Goal: Communication & Community: Answer question/provide support

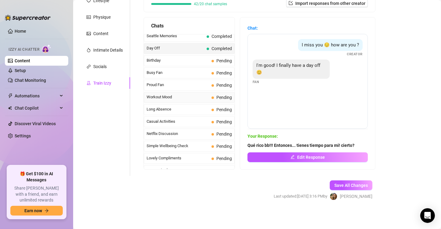
scroll to position [492, 0]
click at [198, 58] on span "Birthday" at bounding box center [178, 60] width 63 height 6
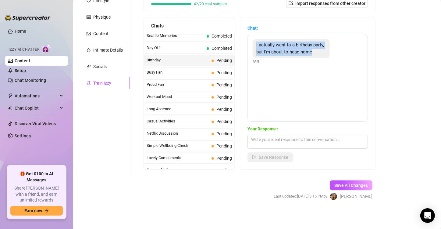
drag, startPoint x: 271, startPoint y: 59, endPoint x: 257, endPoint y: 46, distance: 19.2
click at [257, 46] on div "I actually went to a birthday party, but I'm about to head home" at bounding box center [291, 48] width 77 height 19
copy span "I actually went to a birthday party, but I'm about to head home"
click at [257, 46] on div "I actually went to a birthday party, but I'm about to head home" at bounding box center [291, 48] width 77 height 19
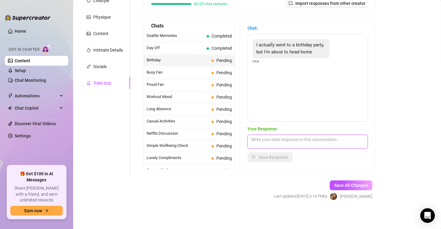
click at [258, 140] on textarea at bounding box center [308, 142] width 121 height 14
click at [334, 139] on textarea "Pues podemos seguir la fiesta en cuanto llgegues a casa bb!" at bounding box center [308, 142] width 121 height 14
click at [282, 146] on textarea "Pues podemos seguir la fiesta en cuanto llegues a casa bb!" at bounding box center [308, 142] width 121 height 14
type textarea "Pues podemos seguir la fiesta en cuanto llegues a casa bb!"
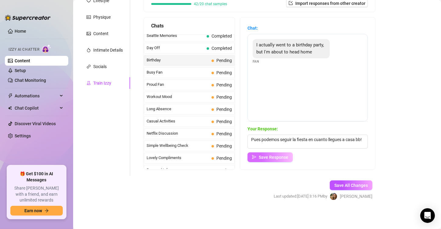
drag, startPoint x: 282, startPoint y: 146, endPoint x: 272, endPoint y: 157, distance: 15.5
click at [272, 157] on span "Save Response" at bounding box center [274, 157] width 30 height 5
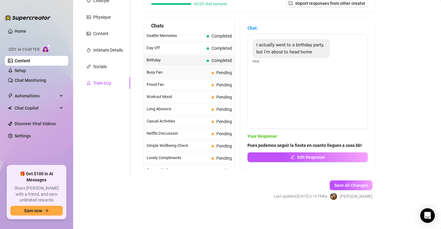
click at [179, 69] on span "Busy Fan" at bounding box center [178, 72] width 63 height 6
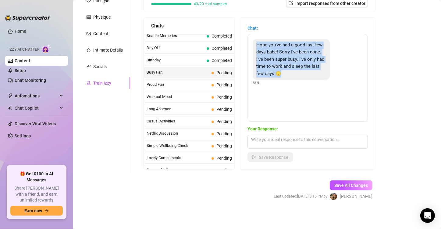
drag, startPoint x: 299, startPoint y: 71, endPoint x: 257, endPoint y: 43, distance: 50.2
click at [257, 43] on div "Hope you've had a good last few days babe! Sorry I've been gone. I've been supe…" at bounding box center [291, 59] width 77 height 41
copy span "Hope you've had a good last few days babe! Sorry I've been gone. I've been supe…"
click at [273, 140] on textarea at bounding box center [308, 142] width 121 height 14
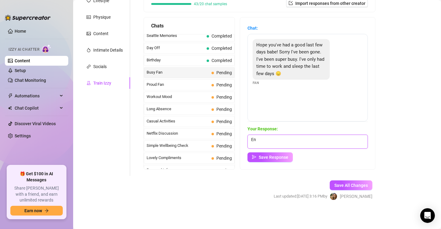
type textarea "E"
type textarea "n"
click at [313, 139] on textarea "No te preocupes bb! entiendo... sabes que siempre estaré aquí para ti!" at bounding box center [308, 142] width 121 height 14
drag, startPoint x: 286, startPoint y: 145, endPoint x: 254, endPoint y: 146, distance: 32.6
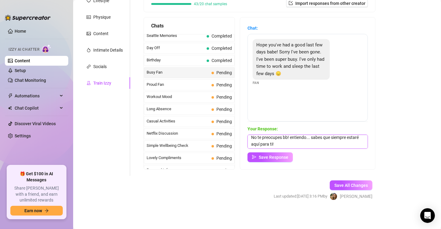
click at [254, 146] on textarea "No te preocupes bb! entiendo... sabes que siempre estaré aquí para ti!" at bounding box center [308, 142] width 121 height 14
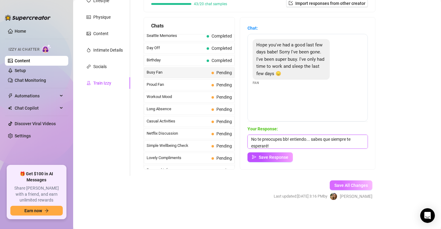
type textarea "No te preocupes bb! entiendo... sabes que siempre te esperaré!"
click at [336, 185] on span "Save All Changes" at bounding box center [352, 185] width 34 height 5
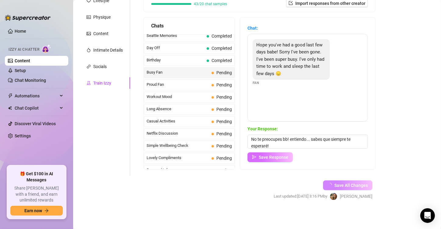
click at [269, 155] on span "Save Response" at bounding box center [274, 157] width 30 height 5
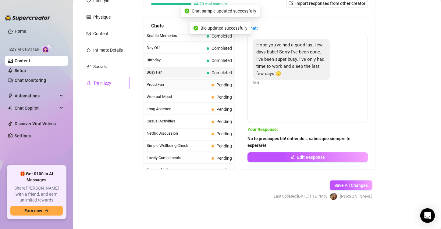
click at [181, 81] on span "Proud Fan" at bounding box center [178, 84] width 63 height 6
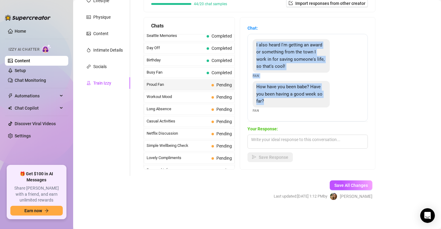
drag, startPoint x: 283, startPoint y: 104, endPoint x: 252, endPoint y: 46, distance: 65.5
click at [252, 46] on div "I also heard I'm getting an award or something from the town I work in for savi…" at bounding box center [308, 78] width 121 height 88
copy div "I also heard I'm getting an award or something from the town I work in for savi…"
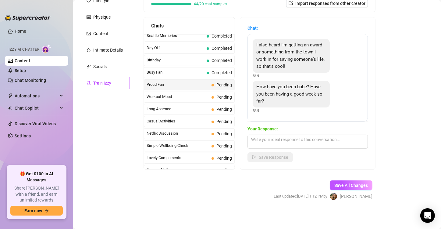
drag, startPoint x: 224, startPoint y: 187, endPoint x: 193, endPoint y: 233, distance: 55.8
click at [193, 228] on html "Home Izzy AI Chatter Content Setup Chat Monitoring Automations Chat Copilot Dis…" at bounding box center [220, 114] width 441 height 229
click at [278, 146] on textarea at bounding box center [308, 142] width 121 height 14
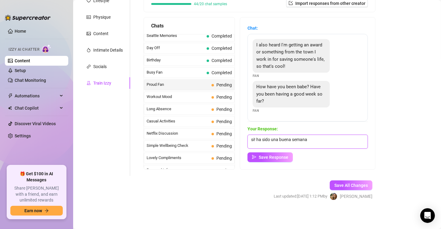
click at [254, 138] on textarea "si! ha sido una buena semana" at bounding box center [308, 142] width 121 height 14
click at [317, 142] on textarea "Si! ha sido una buena semana" at bounding box center [308, 142] width 121 height 14
click at [259, 145] on textarea "Si! ha sido una buena semana! Pero ahora es mejor por que estoy aquí contigo!" at bounding box center [308, 142] width 121 height 14
type textarea "Si! ha sido una buena semana! Pero ahora es mejor porque estoy aquí contigo!"
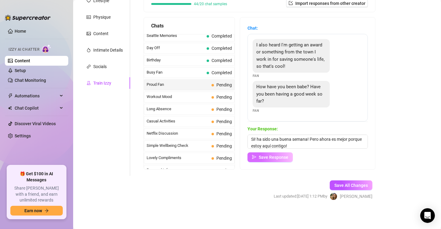
click at [275, 156] on span "Save Response" at bounding box center [274, 157] width 30 height 5
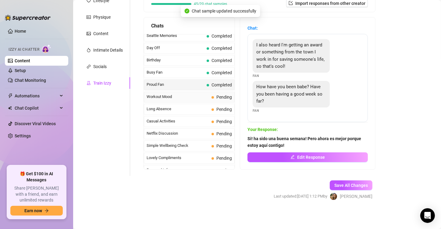
click at [171, 94] on span "Workout Mood" at bounding box center [178, 97] width 63 height 6
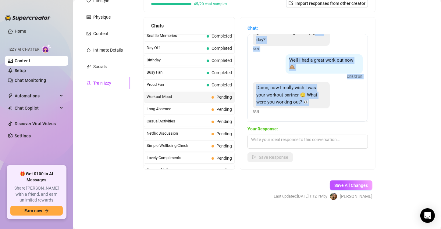
scroll to position [0, 0]
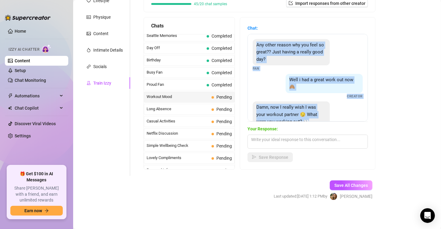
drag, startPoint x: 312, startPoint y: 100, endPoint x: 256, endPoint y: 47, distance: 77.7
click at [256, 47] on div "Any other reason why you feel so great?? Just having a really good day? Fan Wel…" at bounding box center [308, 78] width 121 height 88
copy div "Any other reason why you feel so great?? Just having a really good day? Fan Wel…"
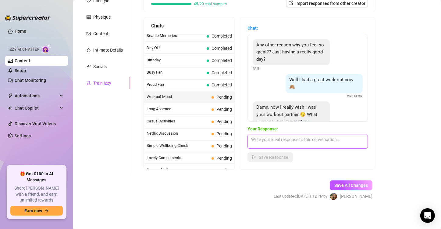
click at [277, 145] on textarea at bounding box center [308, 142] width 121 height 14
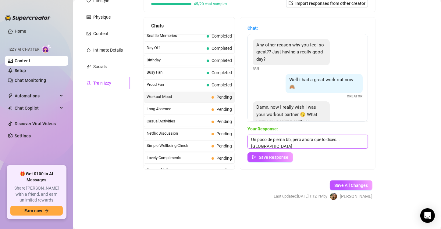
scroll to position [0, 0]
click at [329, 144] on textarea "Un poco de pierna bb, pero ahora que lo dices... podríamos hacer un poco de car…" at bounding box center [308, 142] width 121 height 14
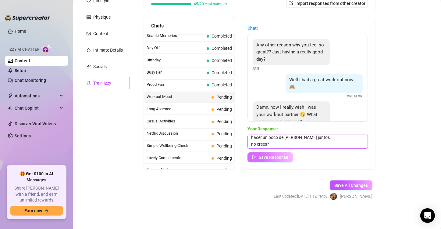
type textarea "Un poco de pierna bb, pero ahora que lo dices... podríamos hacer un poco de [PE…"
click at [277, 155] on span "Save Response" at bounding box center [274, 157] width 30 height 5
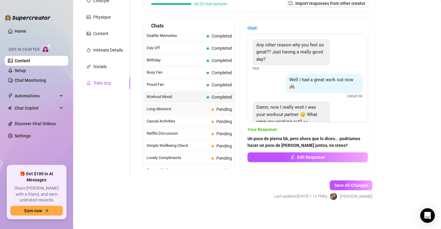
click at [196, 106] on span "Long Absence" at bounding box center [178, 109] width 63 height 6
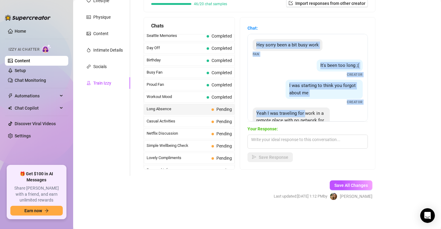
scroll to position [47, 0]
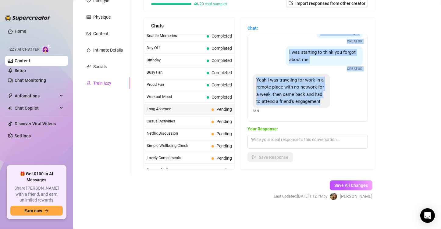
drag, startPoint x: 258, startPoint y: 44, endPoint x: 318, endPoint y: 111, distance: 90.1
click at [318, 111] on div "Hey sorry been a bit busy work Fan It's been too long ;( Creator I was starting…" at bounding box center [308, 78] width 121 height 88
copy div "Hey sorry been a bit busy work Fan It's been too long ;( Creator I was starting…"
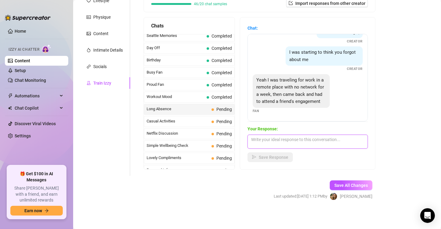
click at [265, 139] on textarea at bounding box center [308, 142] width 121 height 14
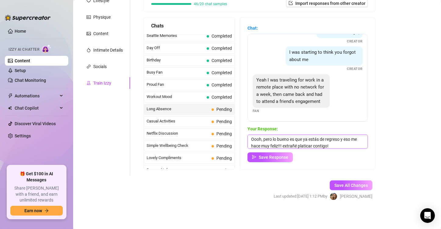
click at [306, 145] on textarea "Oooh, pero lo bueno es que ya estás de regreso y eso me hace muy feliz!!! extra…" at bounding box center [308, 142] width 121 height 14
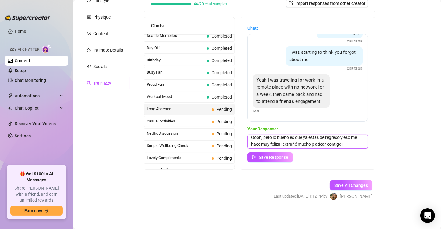
drag, startPoint x: 352, startPoint y: 143, endPoint x: 300, endPoint y: 148, distance: 52.1
click at [300, 148] on textarea "Oooh, pero lo bueno es que ya estás de regreso y eso me hace muy feliz!!! extra…" at bounding box center [308, 142] width 121 height 14
click at [300, 147] on textarea "Oooh, pero lo bueno es que ya estás de regreso y eso me hace muy feliz!!! extra…" at bounding box center [308, 142] width 121 height 14
type textarea "Oooh, pero lo bueno es que ya estás de regreso y eso me hace muy feliz!!! extra…"
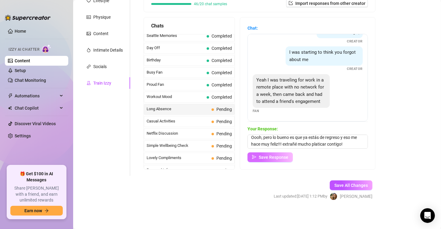
click at [280, 157] on span "Save Response" at bounding box center [274, 157] width 30 height 5
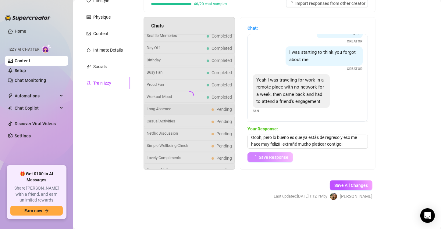
scroll to position [46, 0]
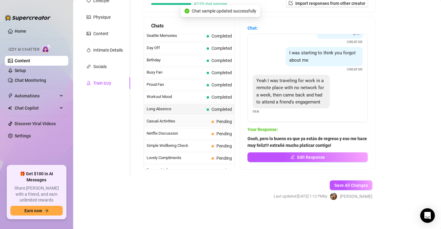
click at [201, 118] on span "Casual Activities" at bounding box center [178, 121] width 63 height 6
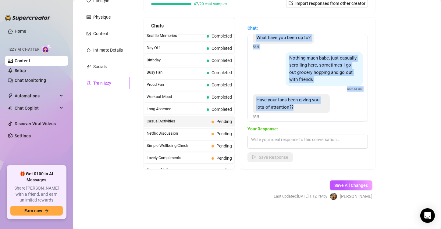
scroll to position [0, 0]
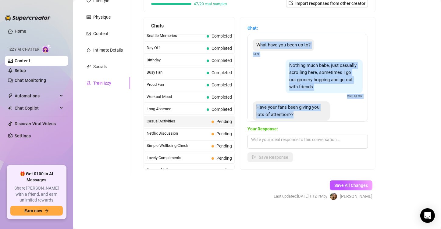
drag, startPoint x: 306, startPoint y: 102, endPoint x: 259, endPoint y: 49, distance: 69.8
click at [259, 49] on div "What have you been up to? Fan Nothing much babe, just casually scrolling here, …" at bounding box center [308, 78] width 121 height 88
copy div "hat have you been up to? Fan Nothing much babe, just casually scrolling here, s…"
click at [267, 86] on div "Nothing much babe, just casually scrolling here, sometimes I go out grocery hop…" at bounding box center [308, 79] width 110 height 40
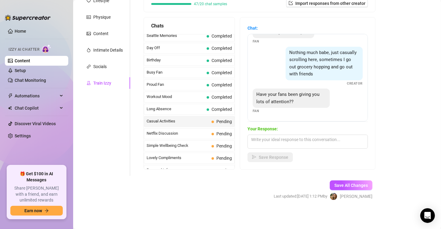
scroll to position [19, 0]
click at [282, 143] on textarea at bounding box center [308, 142] width 121 height 14
click at [257, 141] on textarea at bounding box center [308, 142] width 121 height 14
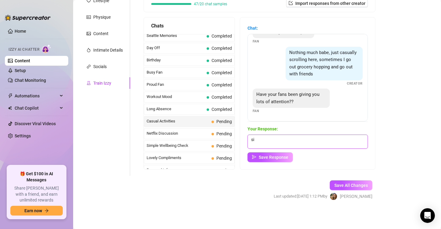
type textarea "s"
type textarea "Siii, mucha!"
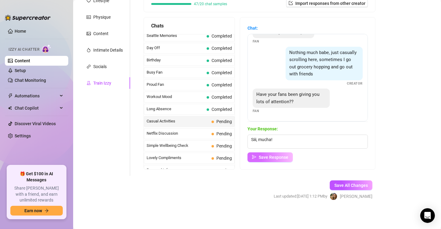
click at [285, 158] on span "Save Response" at bounding box center [274, 157] width 30 height 5
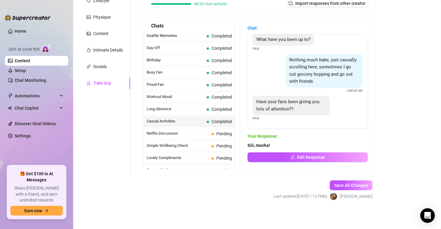
scroll to position [12, 0]
click at [194, 130] on span "Netflix Discussion" at bounding box center [178, 133] width 63 height 6
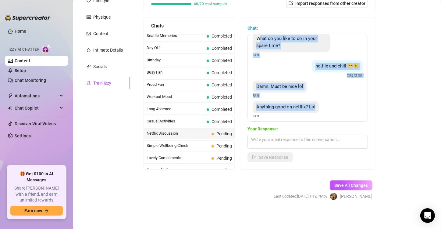
scroll to position [0, 0]
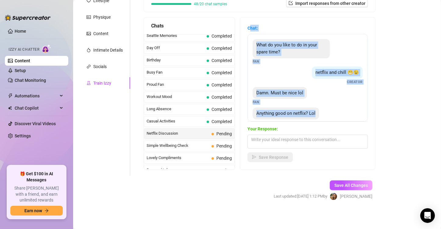
drag, startPoint x: 321, startPoint y: 106, endPoint x: 251, endPoint y: 29, distance: 103.9
click at [251, 29] on div "Chat: What do you like to do in your spare time? Fan netflix and chill 😁😉 Creat…" at bounding box center [308, 73] width 121 height 97
copy div "hat: What do you like to do in your spare time? Fan netflix and chill 😁😉 Creato…"
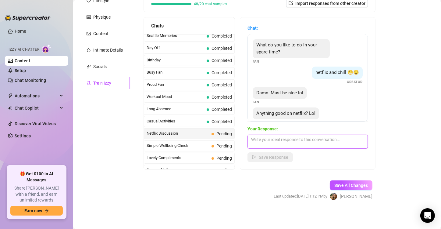
click at [270, 144] on textarea at bounding box center [308, 142] width 121 height 14
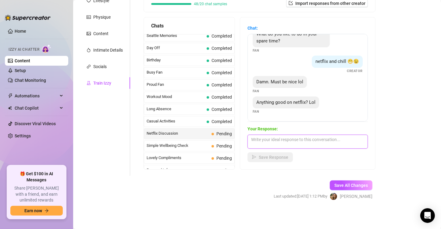
click at [293, 142] on textarea at bounding box center [308, 142] width 121 height 14
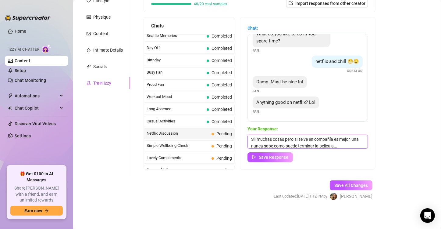
click at [354, 145] on textarea "Si! muchas cosas pero si se ve en compañía es mejor, una nunca sabe como puede …" at bounding box center [308, 142] width 121 height 14
paste textarea "😈"
click at [338, 146] on textarea "Si! muchas cosas pero si se ve en compañía es mejor, una nunca sabe como puede …" at bounding box center [308, 142] width 121 height 14
type textarea "Si! muchas cosas pero si se ve en compañía es mejor, una nunca sabe como puede …"
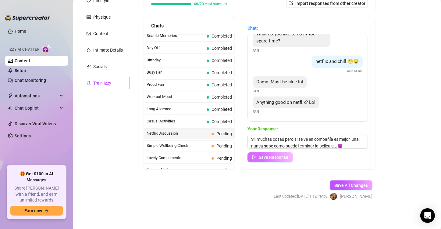
click at [264, 157] on span "Save Response" at bounding box center [274, 157] width 30 height 5
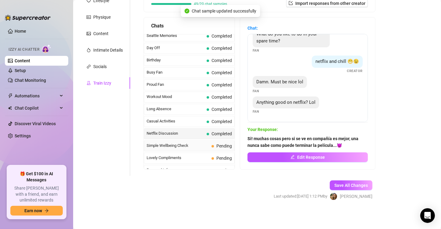
scroll to position [11, 0]
click at [191, 142] on span "Simple Wellbeing Check" at bounding box center [178, 145] width 63 height 6
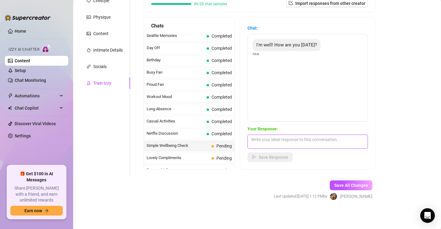
click at [272, 142] on textarea at bounding box center [308, 142] width 121 height 14
type textarea "B"
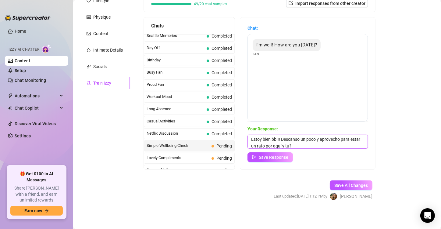
click at [277, 139] on textarea "Estoy bien bb!!! Descanso un poco y aprovecho para estar un rato por aquí y tu?" at bounding box center [308, 142] width 121 height 14
type textarea "Estoy bien bb!!! Descanso un poco y aprovecho para estar un rato por aquí y tu?"
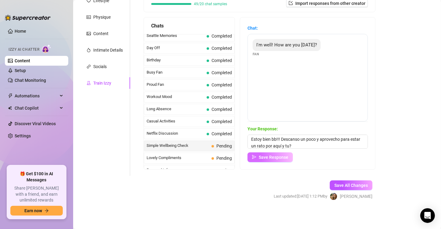
click at [268, 157] on span "Save Response" at bounding box center [274, 157] width 30 height 5
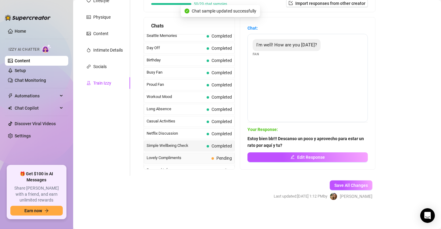
click at [200, 155] on span "Lovely Compliments" at bounding box center [178, 158] width 63 height 6
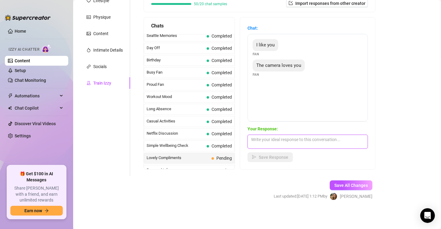
click at [281, 142] on textarea at bounding box center [308, 142] width 121 height 14
type textarea "Awww bb! me sonrojas! eres un lindo!"
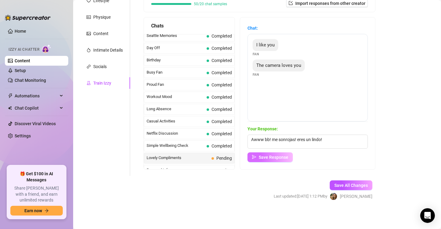
click at [278, 156] on span "Save Response" at bounding box center [274, 157] width 30 height 5
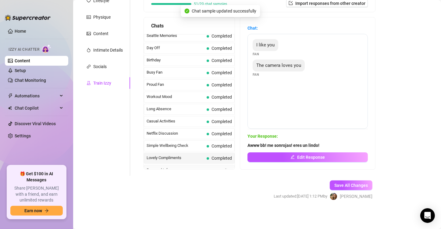
click at [192, 167] on span "Personal Info" at bounding box center [178, 170] width 63 height 6
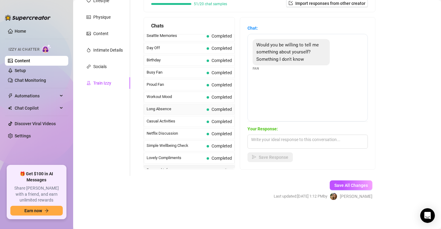
scroll to position [541, 0]
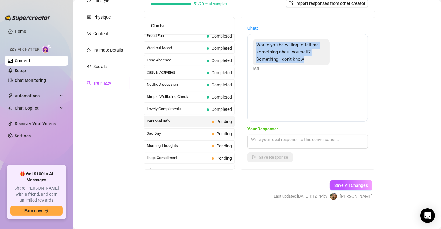
drag, startPoint x: 308, startPoint y: 60, endPoint x: 251, endPoint y: 22, distance: 68.9
click at [251, 22] on div "Chat: Would you be willing to tell me something about yourself? Something I don…" at bounding box center [307, 93] width 135 height 152
copy div "hat: Would you be willing to tell me something about yourself? Something I don'…"
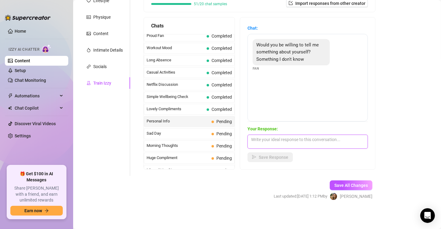
click at [279, 143] on textarea at bounding box center [308, 142] width 121 height 14
type textarea "c"
paste textarea "hat: Would you be willing to tell me something about yourself? Something I don'…"
click at [324, 136] on textarea "Claro! Esás dispuesto a leerlo?" at bounding box center [308, 142] width 121 height 14
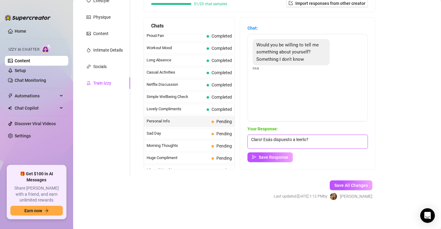
paste textarea "😈"
click at [274, 140] on textarea "Claro! Esás dispuesto a leerlo? 😈" at bounding box center [308, 142] width 121 height 14
click at [269, 139] on textarea "Claro! Esás dispuesto a leerlo? 😈" at bounding box center [308, 142] width 121 height 14
type textarea "Claro! Estás dispuesto a leerlo? 😈"
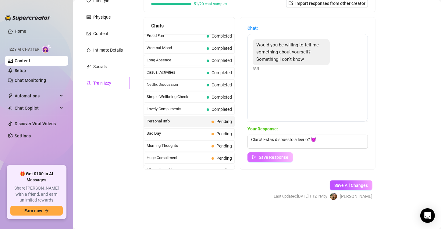
click at [284, 157] on span "Save Response" at bounding box center [274, 157] width 30 height 5
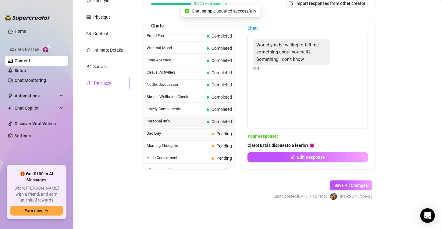
click at [175, 130] on span "Sad Day" at bounding box center [178, 133] width 63 height 6
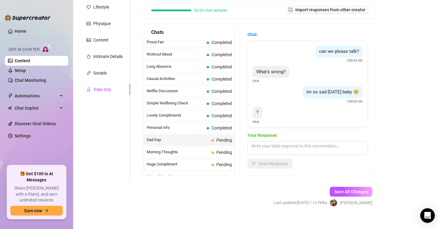
scroll to position [91, 0]
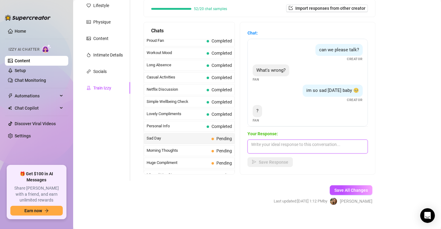
click at [273, 142] on textarea at bounding box center [308, 146] width 121 height 14
paste textarea "I need someone to pamper me, can it be you?"
type textarea "I need someone to pamper me, can it be you?"
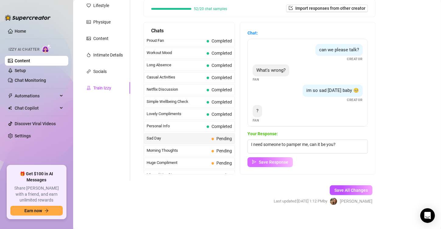
click at [279, 163] on span "Save Response" at bounding box center [274, 162] width 30 height 5
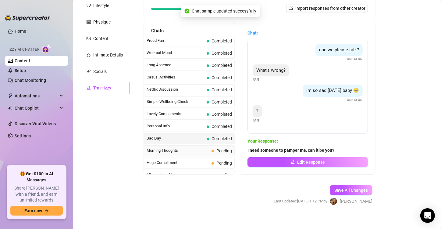
click at [196, 147] on span "Morning Thoughts" at bounding box center [178, 150] width 63 height 6
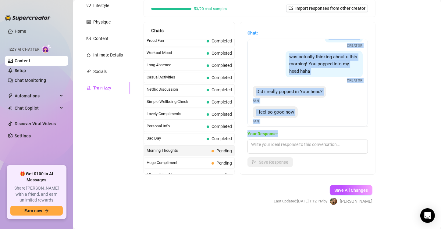
scroll to position [74, 0]
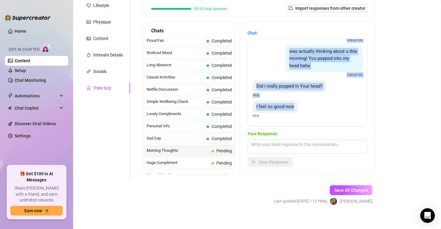
drag, startPoint x: 257, startPoint y: 48, endPoint x: 324, endPoint y: 113, distance: 93.6
click at [324, 113] on div "Hey my sexy goddess, how are you? Fan hellloo cutie Creator im doing great! Cre…" at bounding box center [308, 83] width 121 height 88
copy div "Hey my sexy goddess, how are you? Fan hellloo cutie Creator im doing great! Cre…"
click at [324, 113] on div "I feel so good now Fan" at bounding box center [308, 110] width 110 height 18
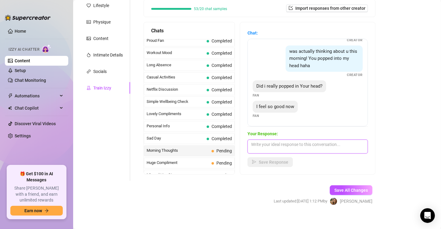
click at [265, 151] on textarea at bounding box center [308, 146] width 121 height 14
click at [289, 150] on textarea "Pero cuéntame!!! qué pensabas de mi? alguna travesura juntos?" at bounding box center [308, 146] width 121 height 14
paste textarea "😏"
type textarea "Pero cuéntame!!! qué pensabas de mi? alguna travesura juntos? 😏"
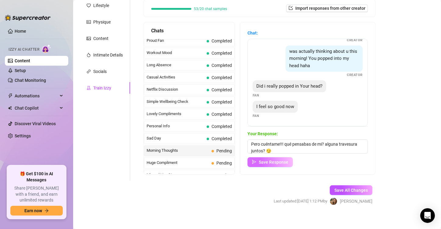
click at [282, 160] on span "Save Response" at bounding box center [274, 162] width 30 height 5
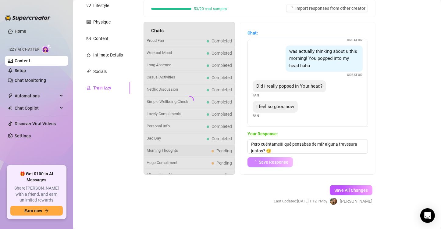
scroll to position [73, 0]
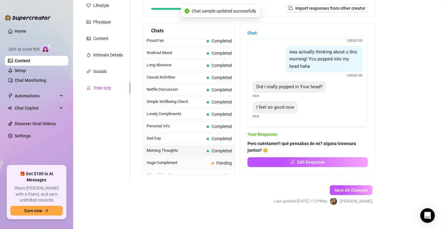
click at [178, 160] on span "Huge Compliment" at bounding box center [178, 163] width 63 height 6
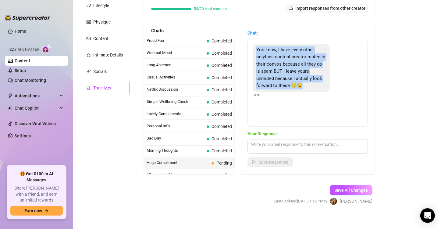
drag, startPoint x: 316, startPoint y: 84, endPoint x: 254, endPoint y: 45, distance: 73.2
click at [254, 45] on div "You know, I have every other onlyfans content creator muted in their convos bec…" at bounding box center [291, 68] width 77 height 48
copy span "You know, I have every other onlyfans content creator muted in their convos bec…"
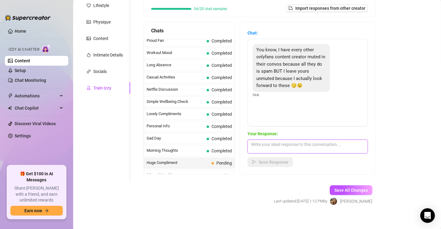
click at [283, 145] on textarea at bounding box center [308, 146] width 121 height 14
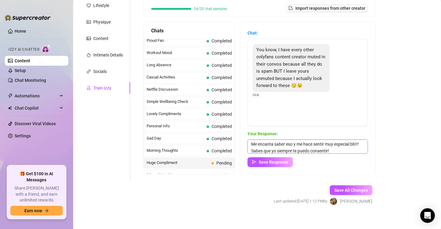
click at [343, 149] on textarea "Me encanta saber eso y me hace sentir muy especial bb!!! Sabes que yo siempre t…" at bounding box center [308, 146] width 121 height 14
paste textarea "😏😉"
type textarea "Me encanta saber eso y me hace sentir muy especial bb!!! Sabes que yo siempre t…"
click at [269, 162] on span "Save Response" at bounding box center [274, 162] width 30 height 5
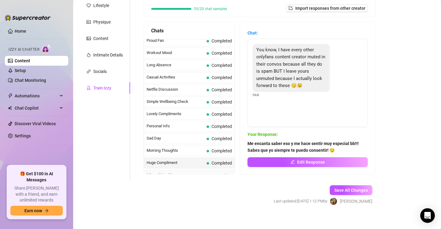
click at [192, 172] on span "Missed Live Stream" at bounding box center [178, 175] width 63 height 6
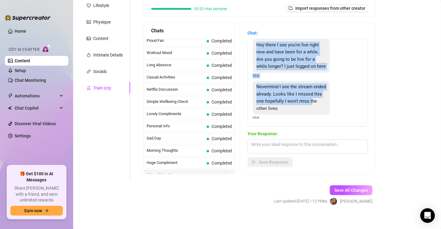
scroll to position [13, 0]
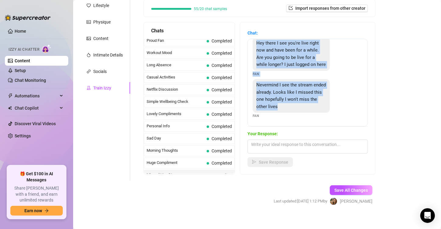
drag, startPoint x: 257, startPoint y: 49, endPoint x: 312, endPoint y: 102, distance: 76.4
click at [312, 102] on div "Hey there I see you're live right now and have been for a while. Are you going …" at bounding box center [308, 83] width 121 height 88
click at [315, 90] on div "Nevermind I see the stream ended already. Looks like I missed this one hopefull…" at bounding box center [291, 96] width 77 height 34
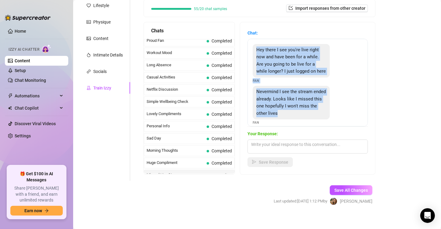
drag, startPoint x: 315, startPoint y: 106, endPoint x: 259, endPoint y: 22, distance: 101.0
click at [259, 22] on div "Chat: Hey there I see you're live right now and have been for a while. Are you …" at bounding box center [307, 98] width 135 height 152
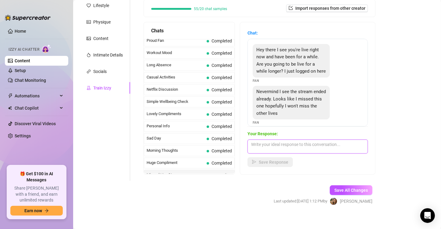
click at [272, 145] on textarea at bounding box center [308, 146] width 121 height 14
type textarea "N"
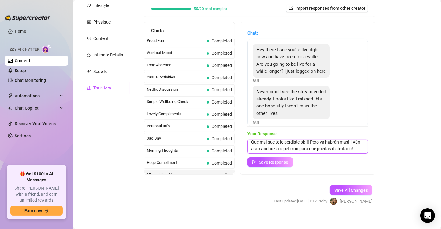
scroll to position [9, 0]
click at [303, 150] on textarea "Qué mal que te lo perdiste bb!!! Pero ya habrán mas!!! Aún así mandaré la repet…" at bounding box center [308, 146] width 121 height 14
paste textarea "💙"
type textarea "Qué mal que te lo perdiste bb!!! Pero ya habrán mas!!! Aún así mandaré la repet…"
click at [277, 162] on span "Save Response" at bounding box center [274, 162] width 30 height 5
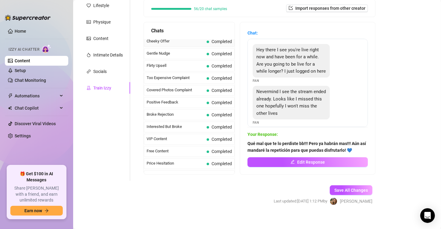
scroll to position [0, 0]
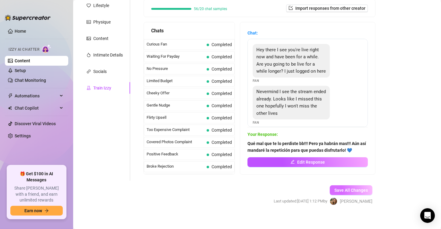
click at [355, 193] on button "Save All Changes" at bounding box center [351, 190] width 43 height 10
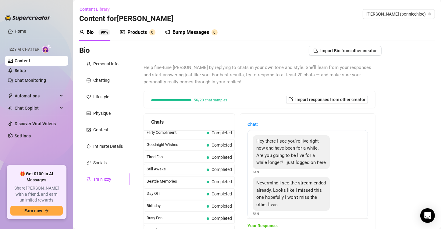
scroll to position [13, 0]
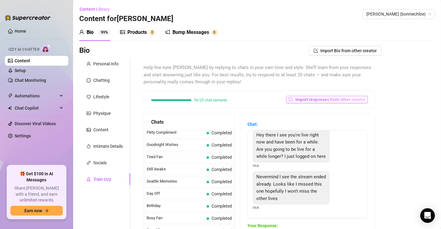
click at [298, 100] on span "Import responses from other creator" at bounding box center [331, 99] width 70 height 5
click at [381, 115] on div "Bio Import Bio from other creator Personal Info Chatting Lifestyle Physique Con…" at bounding box center [257, 176] width 356 height 261
drag, startPoint x: 108, startPoint y: 178, endPoint x: 105, endPoint y: 162, distance: 16.5
click at [105, 162] on div "Personal Info Chatting Lifestyle Physique Content Intimate Details Socials Trai…" at bounding box center [104, 165] width 51 height 214
click at [105, 162] on div "Socials" at bounding box center [99, 162] width 13 height 7
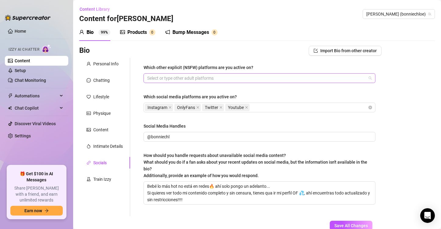
click at [193, 77] on div at bounding box center [256, 78] width 223 height 9
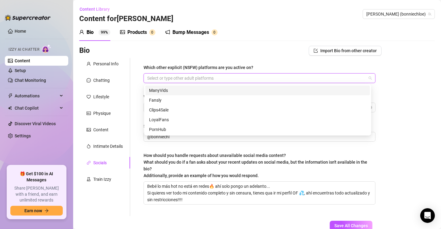
click at [194, 77] on div at bounding box center [256, 78] width 223 height 9
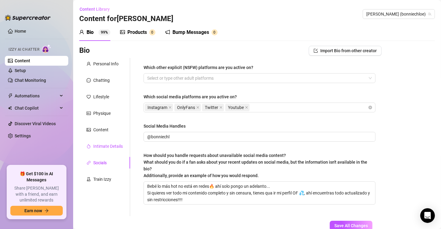
click at [106, 149] on div "Intimate Details" at bounding box center [108, 146] width 30 height 7
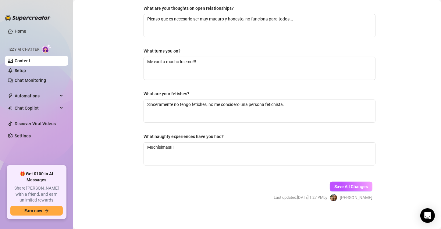
scroll to position [0, 0]
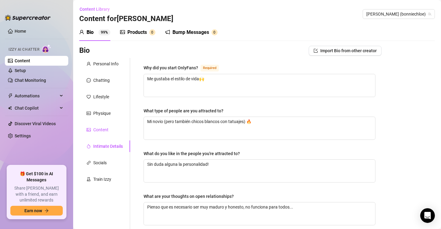
click at [106, 130] on div "Content" at bounding box center [100, 129] width 15 height 7
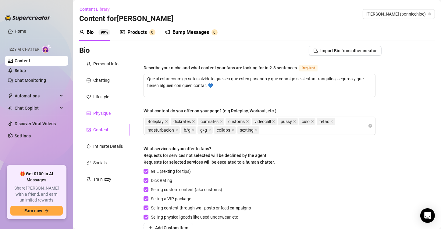
click at [104, 110] on div "Physique" at bounding box center [101, 113] width 17 height 7
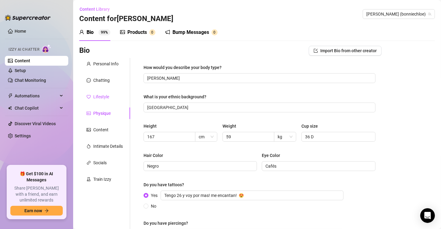
click at [104, 99] on div "Lifestyle" at bounding box center [101, 96] width 16 height 7
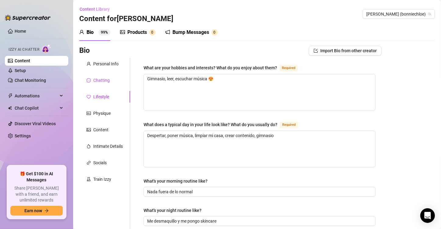
click at [106, 77] on div "Chatting" at bounding box center [101, 80] width 16 height 7
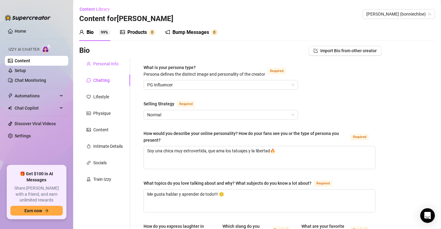
click at [107, 62] on div "Personal Info" at bounding box center [105, 63] width 25 height 7
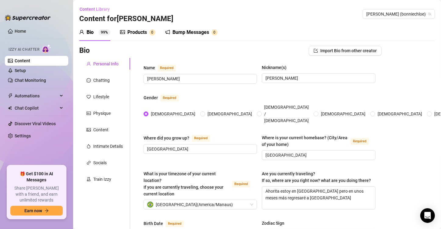
click at [134, 31] on div "Products" at bounding box center [138, 32] width 20 height 7
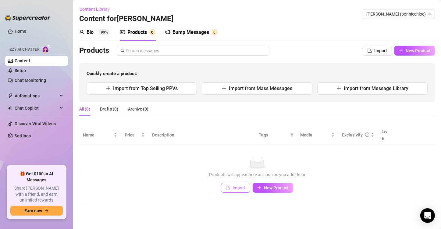
click at [238, 185] on span "Import" at bounding box center [239, 187] width 13 height 5
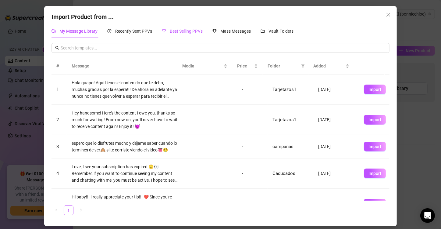
click at [178, 29] on span "Best Selling PPVs" at bounding box center [186, 31] width 33 height 5
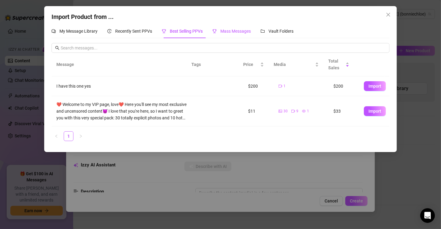
click at [223, 31] on span "Mass Messages" at bounding box center [236, 31] width 31 height 5
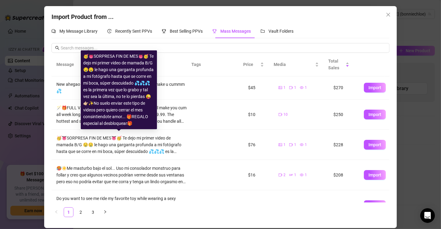
scroll to position [153, 0]
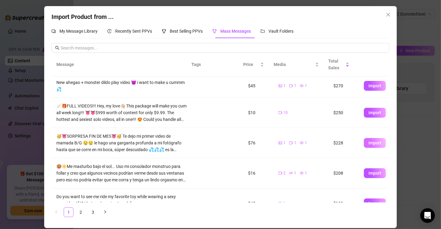
click at [371, 142] on span "Import" at bounding box center [375, 142] width 13 height 5
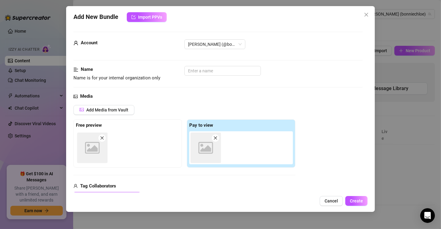
type textarea "🥳👅SORPRESA FIN DE MES👅🥳 Te dejo mi primer video de mamada B/G 🤤🤤 le hago una ga…"
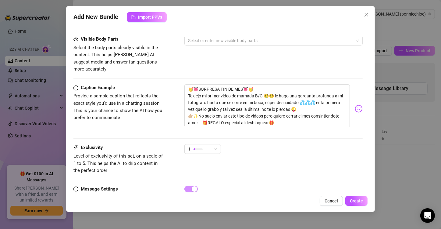
scroll to position [361, 0]
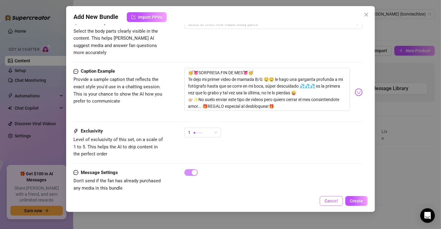
click at [336, 201] on span "Cancel" at bounding box center [331, 200] width 13 height 5
